Goal: Task Accomplishment & Management: Manage account settings

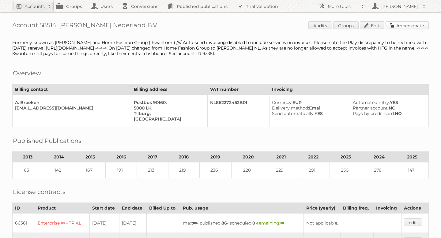
click at [396, 26] on link "Impersonate" at bounding box center [407, 25] width 43 height 8
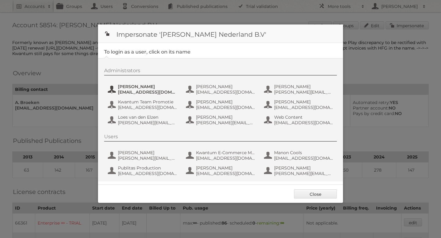
click at [151, 84] on button "[PERSON_NAME] [EMAIL_ADDRESS][DOMAIN_NAME]" at bounding box center [143, 89] width 72 height 12
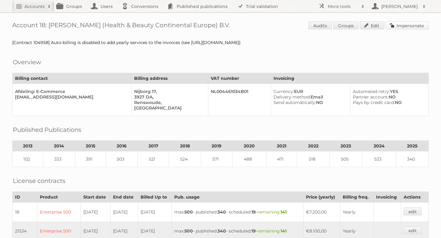
click at [403, 25] on link "Impersonate" at bounding box center [407, 25] width 43 height 8
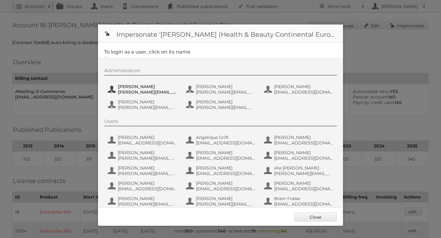
click at [142, 89] on span "[PERSON_NAME]" at bounding box center [147, 87] width 59 height 6
